Goal: Information Seeking & Learning: Learn about a topic

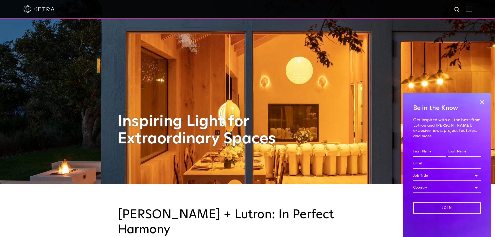
scroll to position [52, 0]
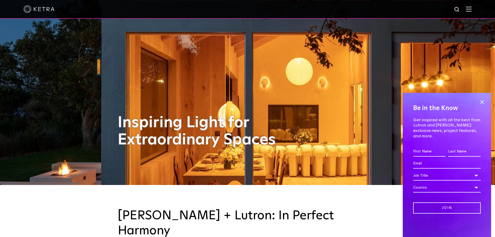
click at [471, 11] on img at bounding box center [469, 9] width 6 height 5
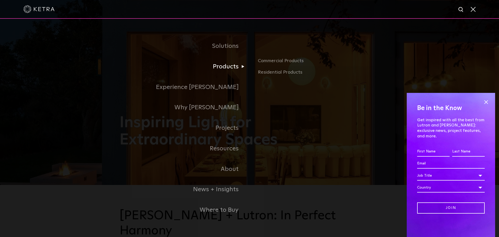
click at [229, 66] on link "Products" at bounding box center [185, 66] width 130 height 21
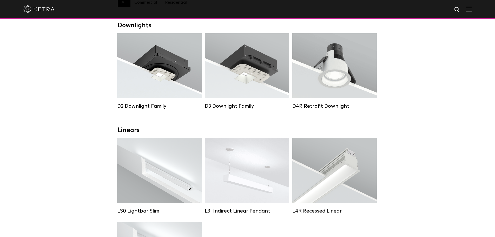
scroll to position [78, 0]
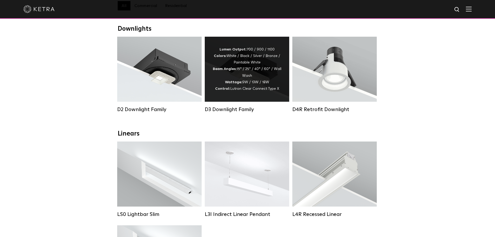
click at [245, 102] on div "Lumen Output: 700 / 900 / 1100 Colors: White / Black / Silver / Bronze / Painta…" at bounding box center [247, 69] width 85 height 65
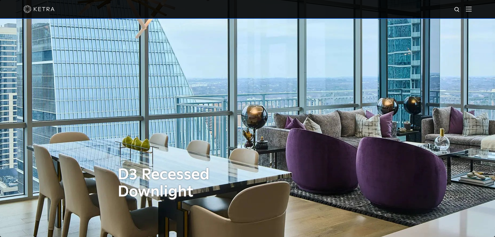
click at [476, 10] on div at bounding box center [247, 9] width 495 height 19
click at [472, 11] on img at bounding box center [469, 9] width 6 height 5
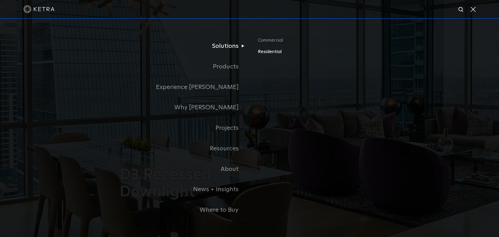
click at [263, 53] on link "Residential" at bounding box center [319, 52] width 122 height 8
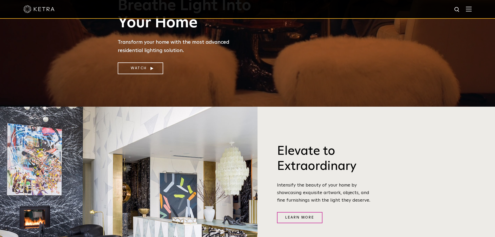
scroll to position [130, 0]
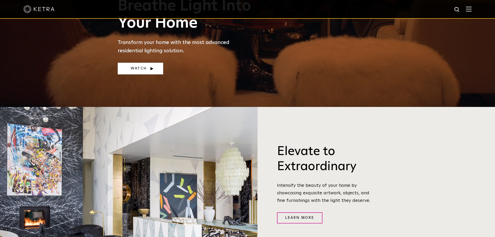
click at [146, 70] on link "Watch" at bounding box center [141, 69] width 46 height 12
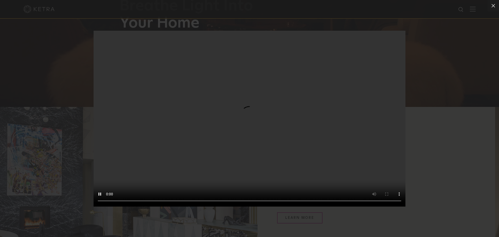
click at [326, 87] on video "Your browser doesn't support HTML5 video" at bounding box center [250, 119] width 312 height 176
click at [326, 69] on video "Your browser doesn't support HTML5 video" at bounding box center [250, 119] width 312 height 176
click at [493, 5] on icon at bounding box center [493, 6] width 6 height 6
